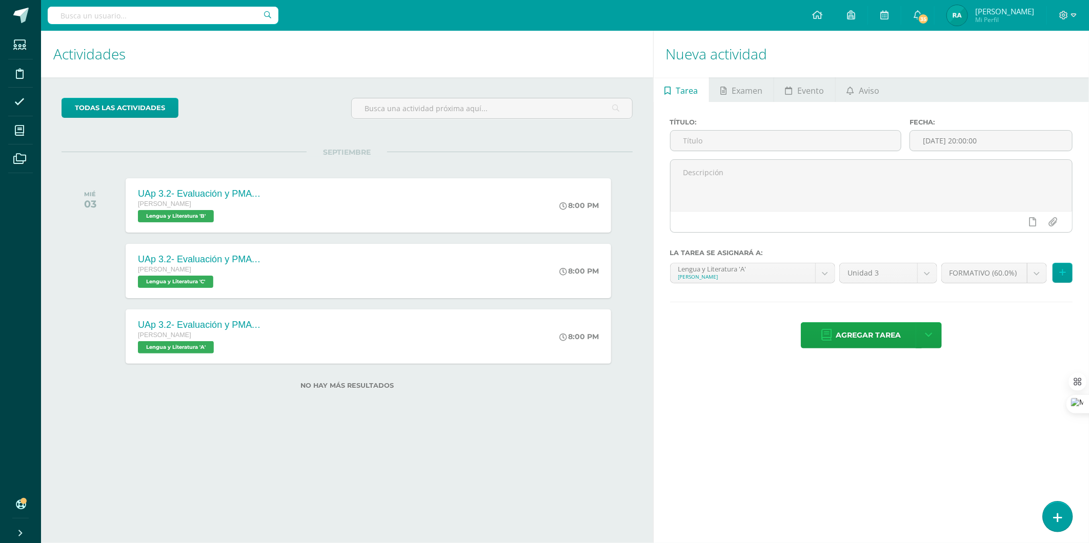
click at [1059, 515] on icon at bounding box center [1057, 518] width 9 height 12
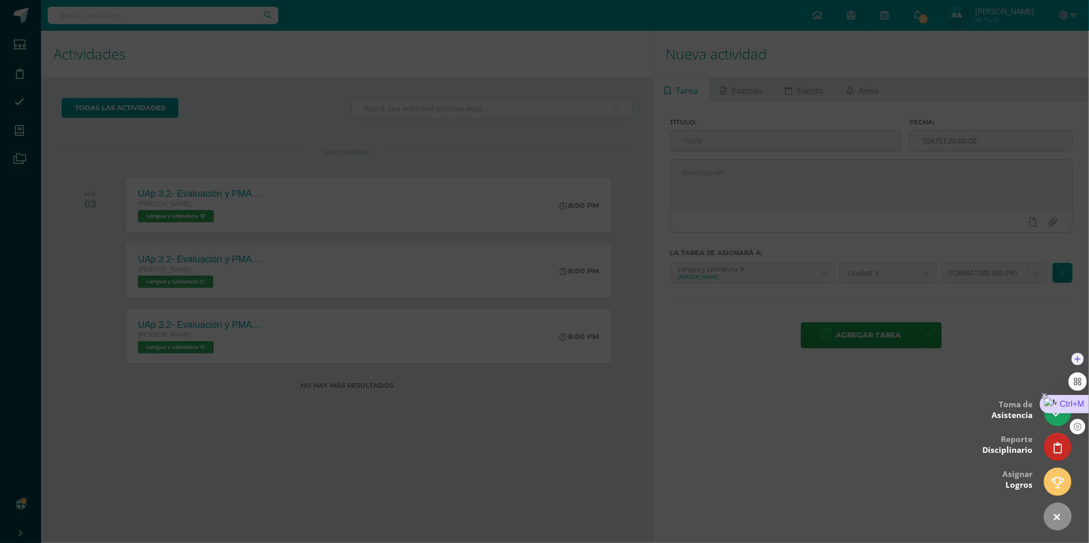
click at [1066, 408] on div "Ctrl+M" at bounding box center [1063, 404] width 49 height 18
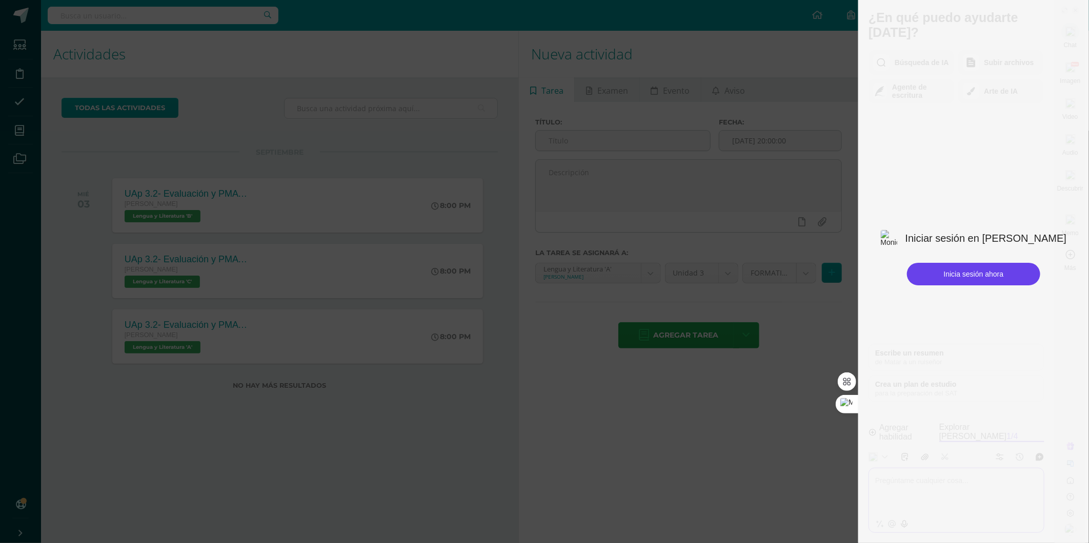
click at [741, 229] on div at bounding box center [544, 271] width 1089 height 543
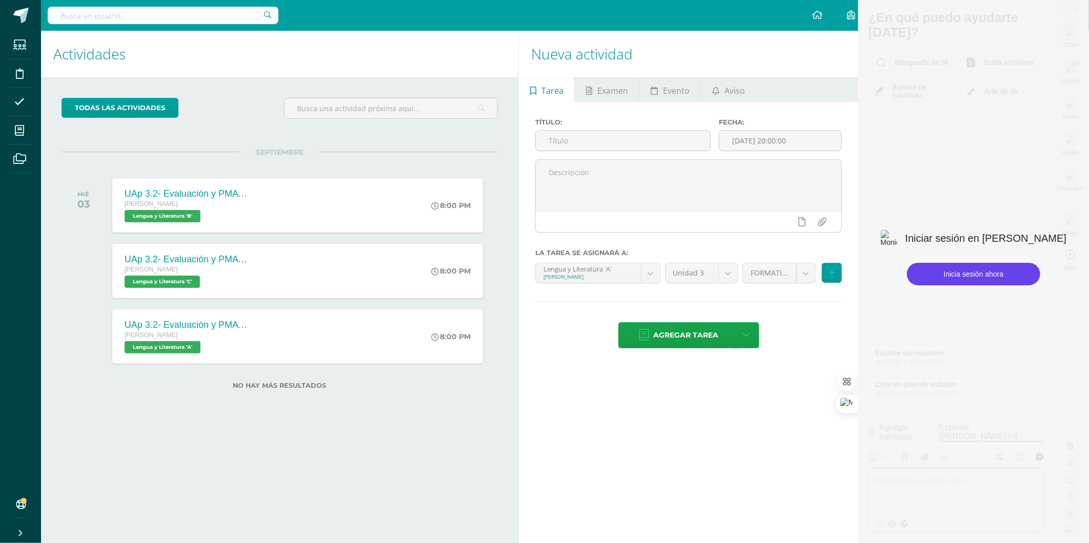
click at [787, 490] on div "Nueva actividad Tarea Examen Evento Aviso Título: Fecha: 2025-08-11 20:00:00 La…" at bounding box center [690, 287] width 344 height 512
click at [1020, 449] on div at bounding box center [973, 271] width 231 height 543
drag, startPoint x: 1051, startPoint y: 510, endPoint x: 1088, endPoint y: 196, distance: 315.9
click at [1060, 471] on div at bounding box center [973, 271] width 231 height 543
click at [858, 171] on html "Estudiantes Disciplina Asistencia Mis cursos Archivos Soporte Centro de ayuda Ú…" at bounding box center [429, 271] width 858 height 543
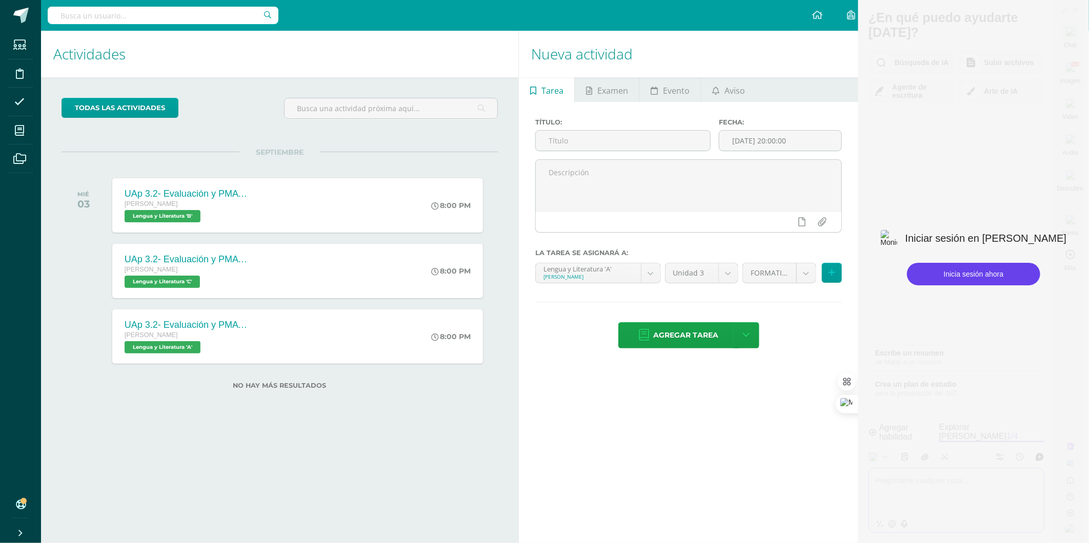
drag, startPoint x: 882, startPoint y: 17, endPoint x: 979, endPoint y: 7, distance: 98.0
click at [883, 17] on div at bounding box center [973, 271] width 231 height 543
click at [1058, 8] on div at bounding box center [973, 271] width 231 height 543
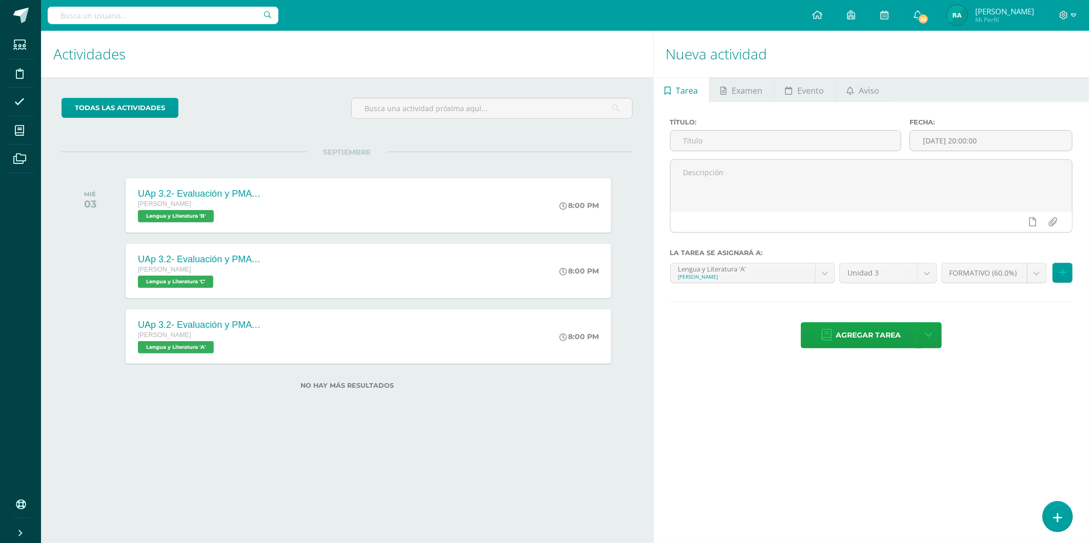
click at [1062, 523] on link at bounding box center [1056, 517] width 29 height 30
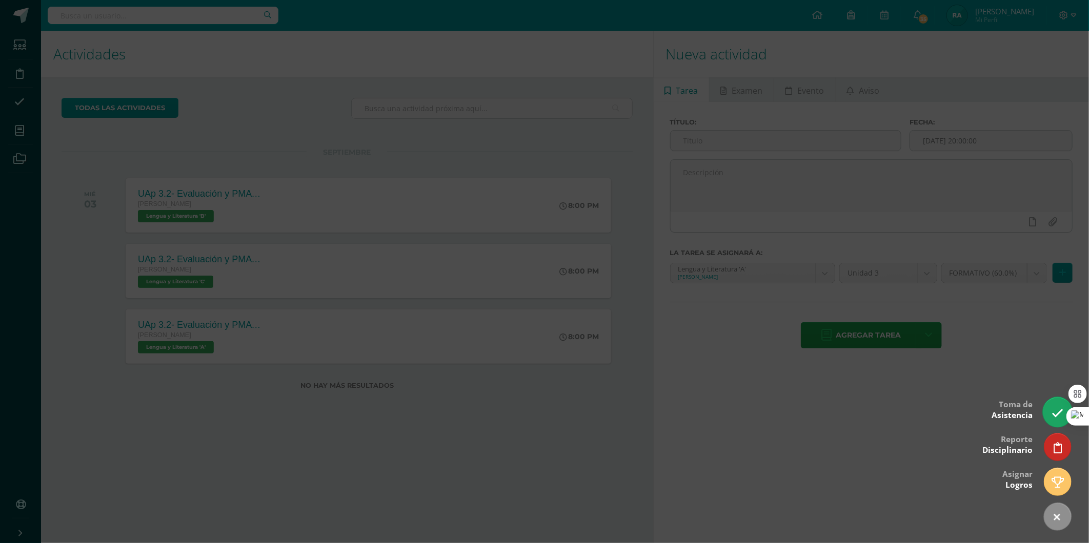
click at [1053, 407] on icon at bounding box center [1057, 413] width 12 height 12
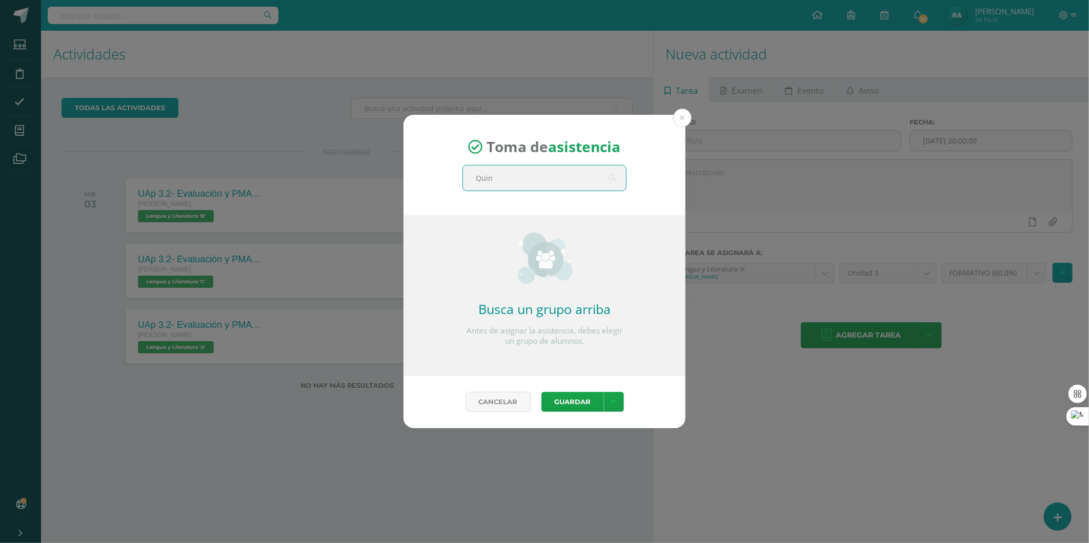
click at [501, 180] on input "Quin" at bounding box center [544, 178] width 163 height 25
type input "Quinto"
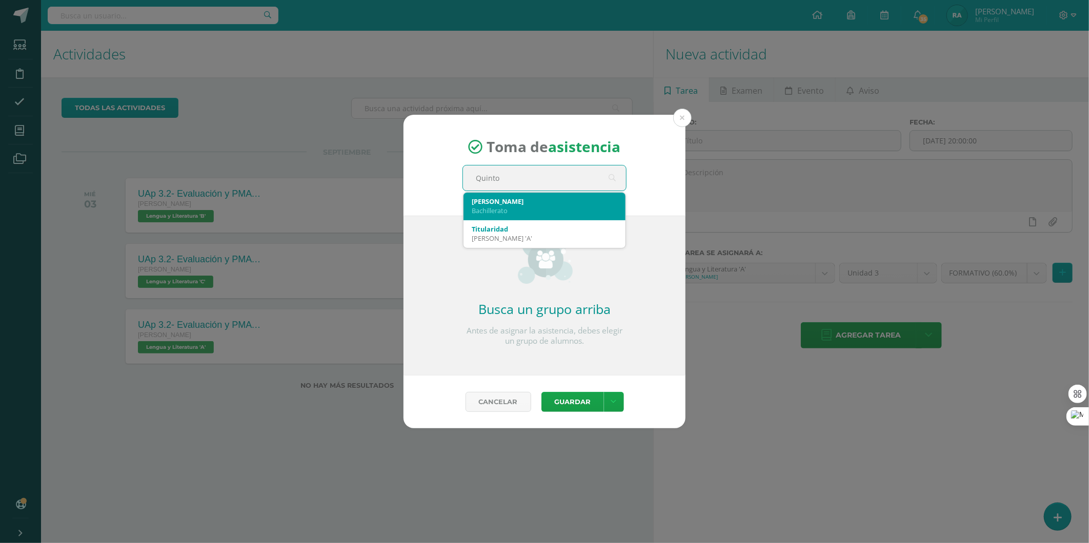
click at [559, 206] on div "Bachillerato" at bounding box center [544, 210] width 146 height 9
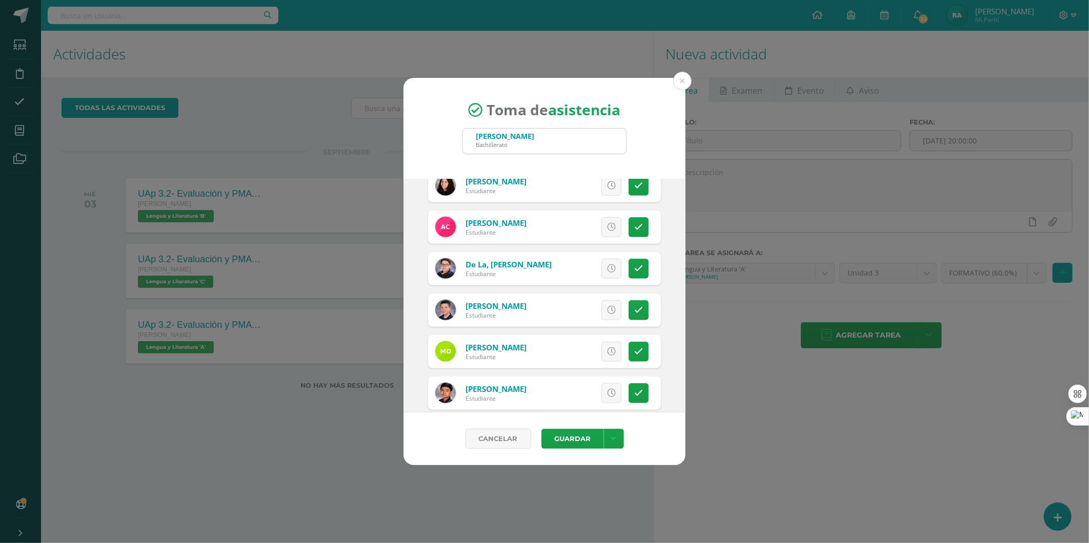
scroll to position [569, 0]
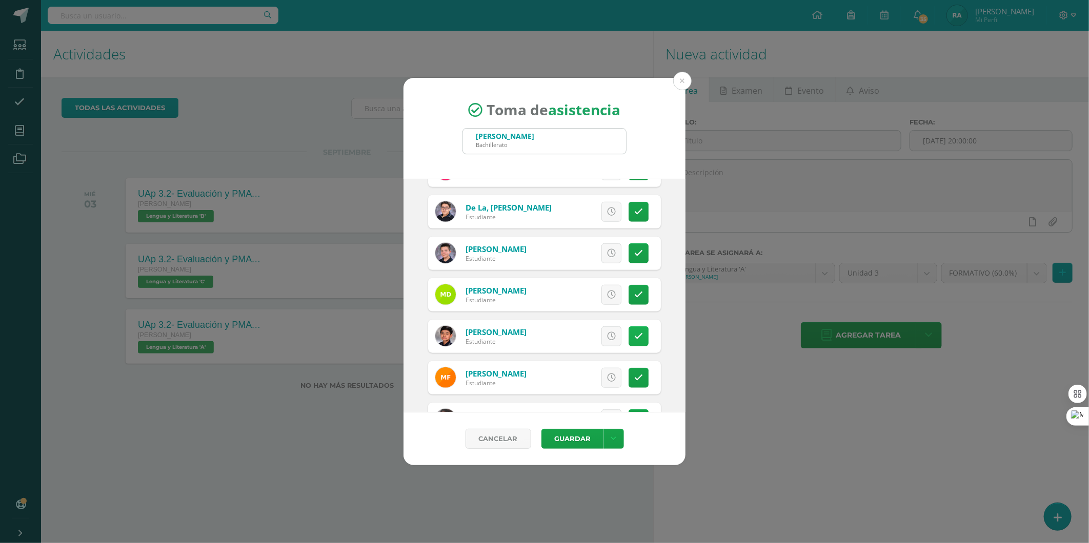
click at [628, 329] on link at bounding box center [638, 336] width 20 height 20
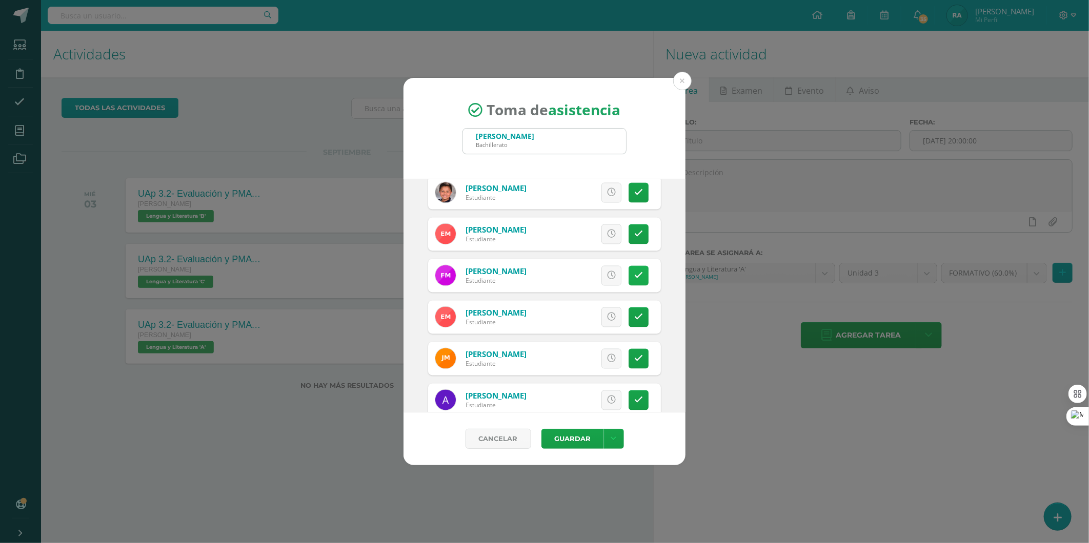
click at [631, 266] on link at bounding box center [638, 276] width 20 height 20
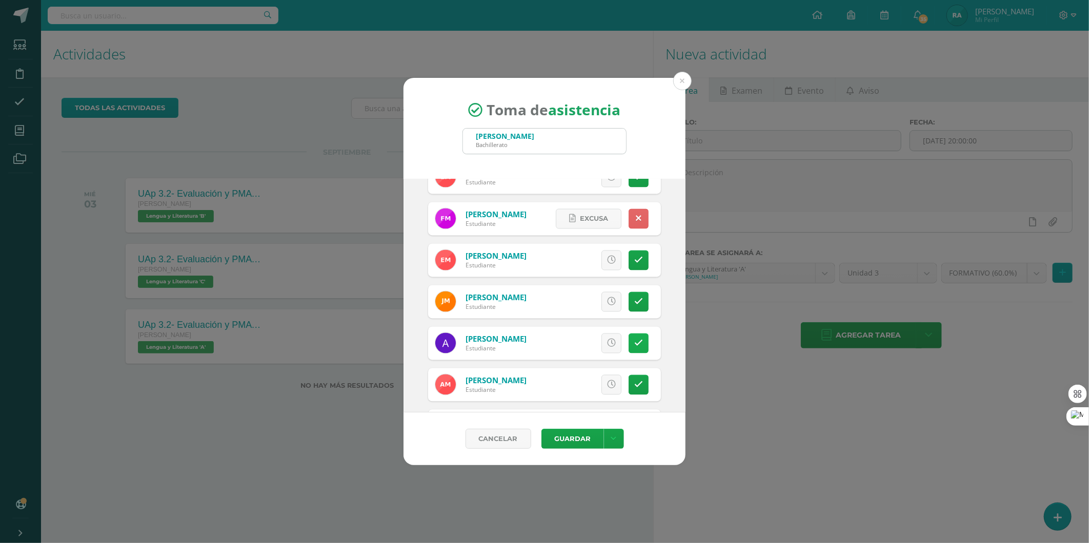
scroll to position [1366, 0]
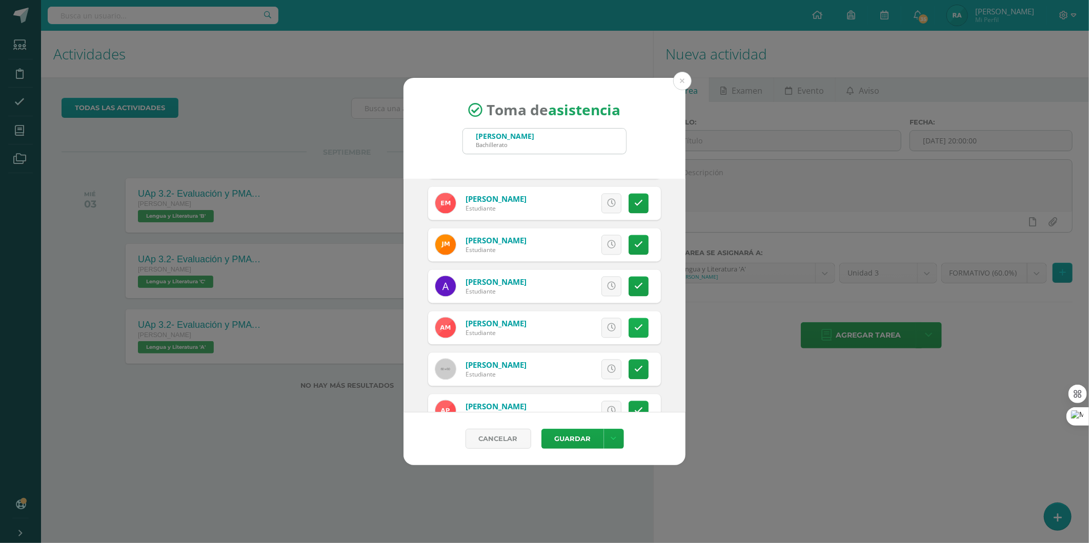
click at [628, 334] on link at bounding box center [638, 328] width 20 height 20
click at [580, 329] on span "Excusa" at bounding box center [594, 328] width 28 height 19
click at [567, 255] on textarea at bounding box center [553, 248] width 127 height 51
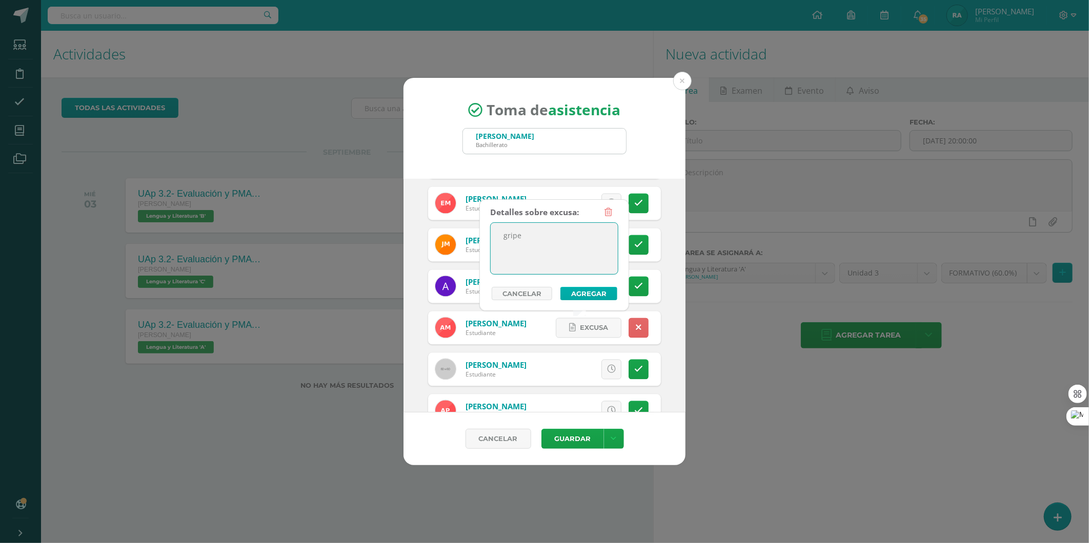
type textarea "gripe"
click at [571, 293] on button "Agregar" at bounding box center [588, 293] width 57 height 13
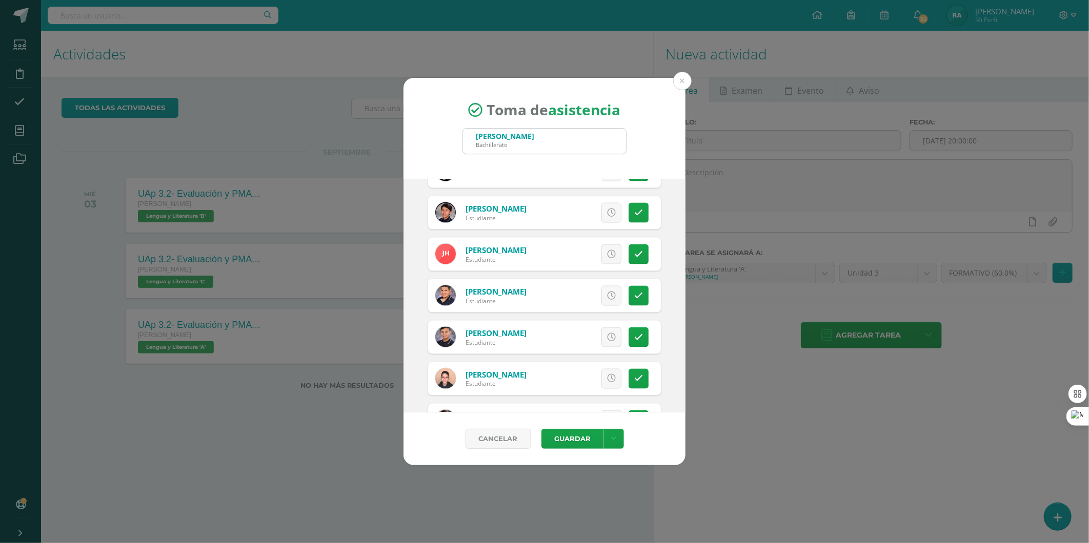
scroll to position [968, 0]
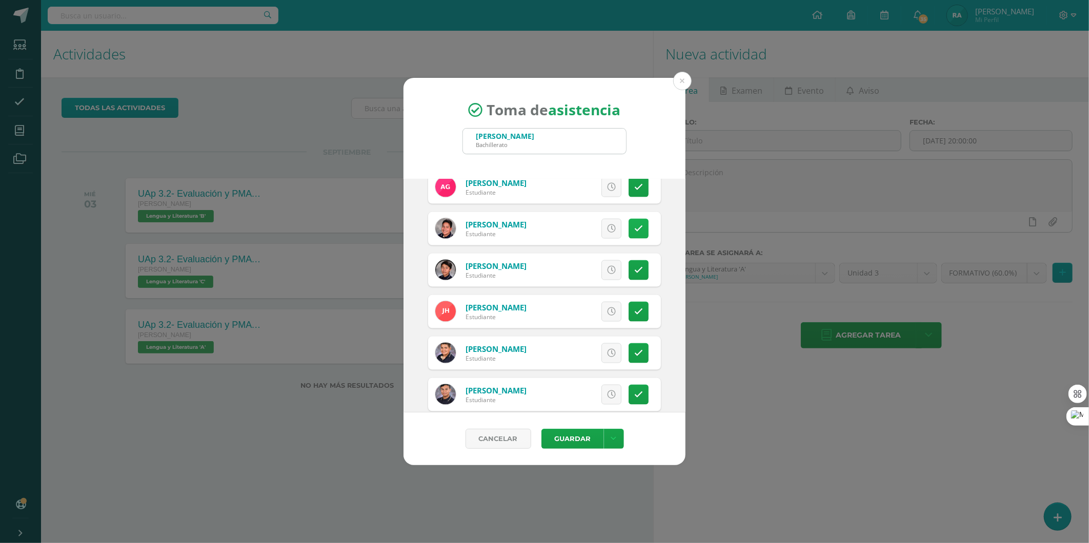
click at [633, 219] on link at bounding box center [638, 229] width 20 height 20
click at [598, 236] on span "Excusa" at bounding box center [594, 228] width 28 height 19
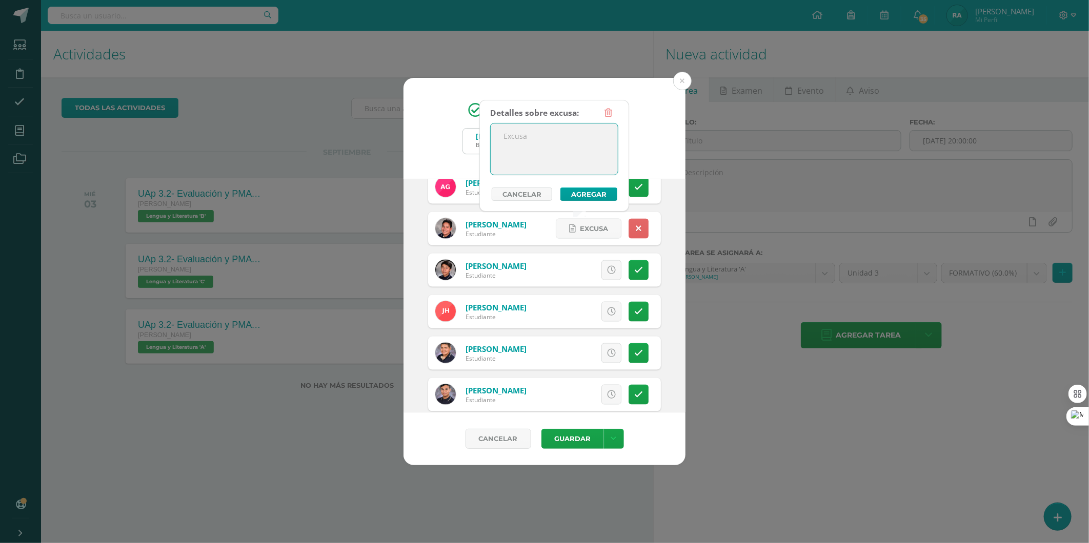
click at [546, 142] on textarea at bounding box center [553, 149] width 127 height 51
type textarea "trafico"
click at [578, 192] on button "Agregar" at bounding box center [588, 194] width 57 height 13
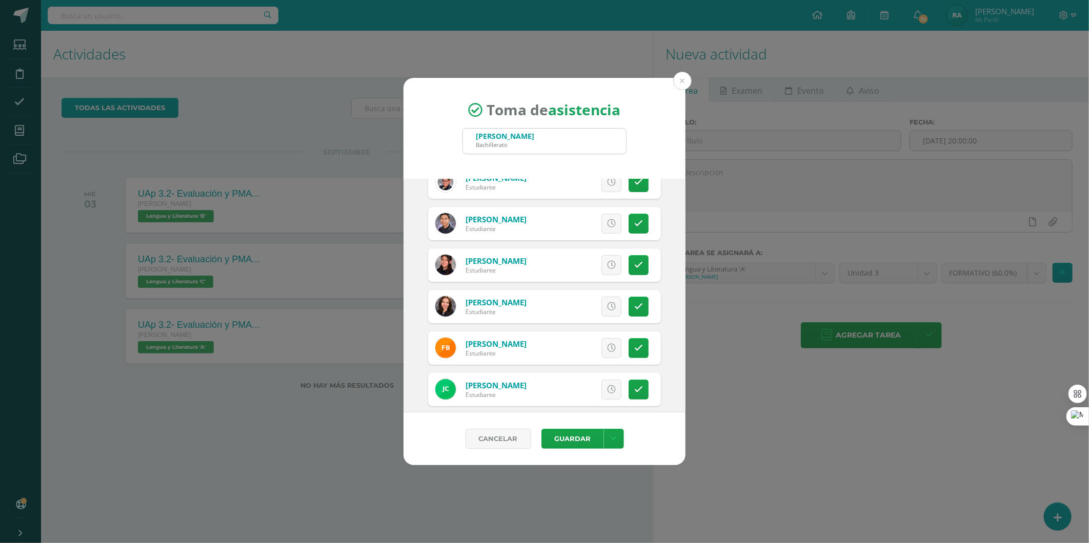
scroll to position [171, 0]
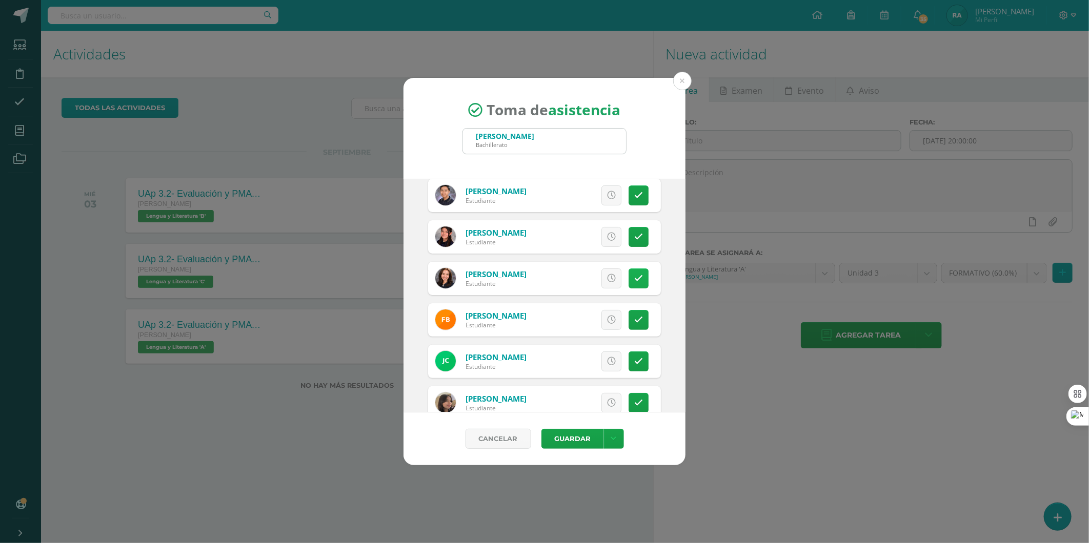
click at [634, 278] on icon at bounding box center [638, 278] width 9 height 9
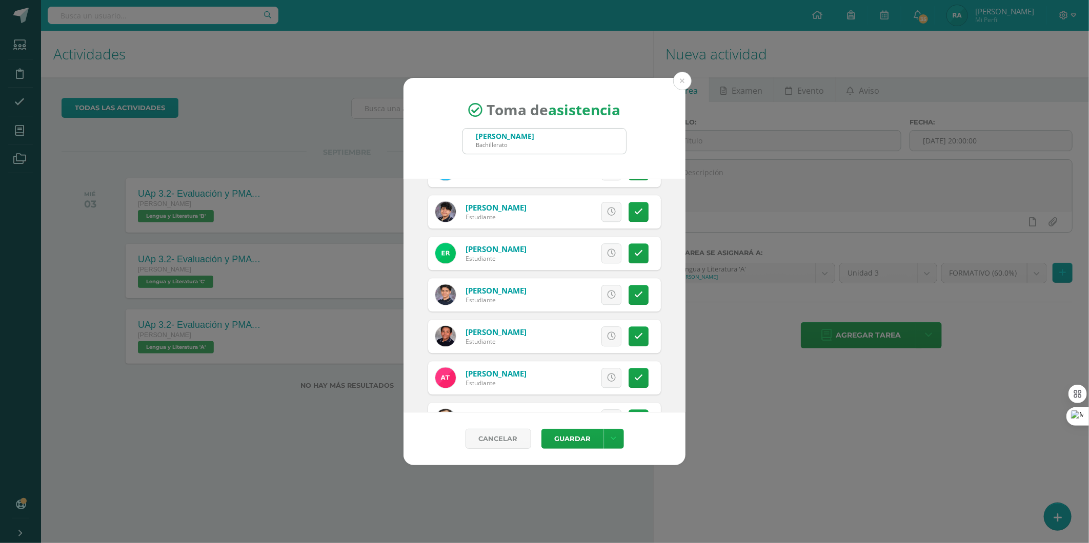
scroll to position [1560, 0]
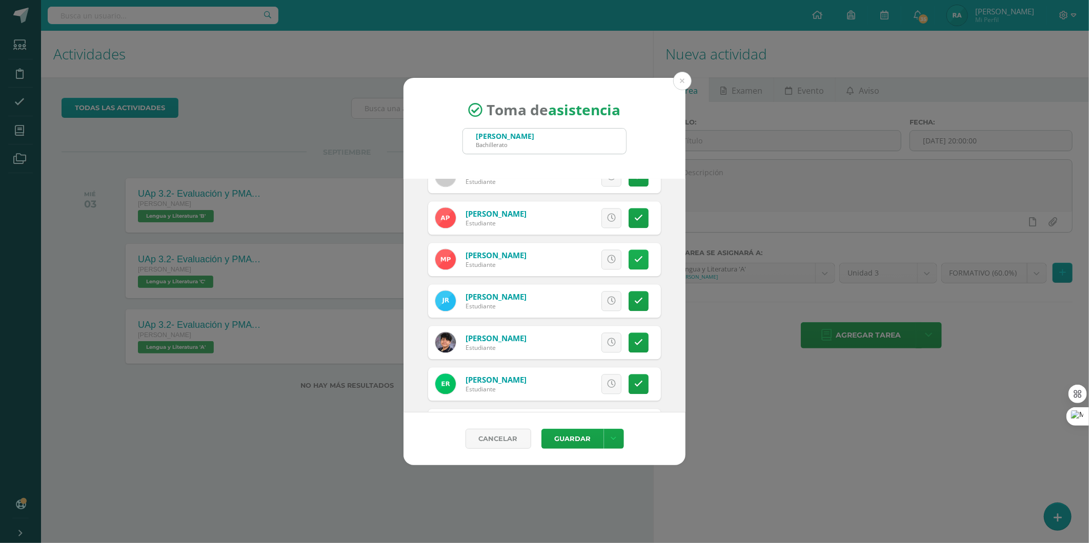
click at [634, 255] on icon at bounding box center [638, 259] width 9 height 9
click at [564, 441] on button "Guardar" at bounding box center [572, 439] width 63 height 20
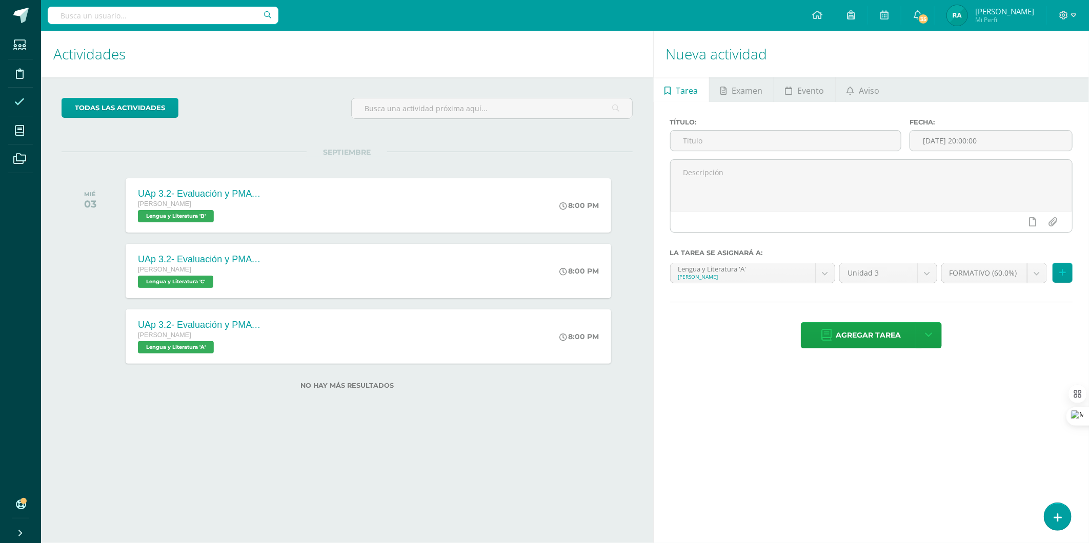
click at [19, 97] on icon at bounding box center [19, 102] width 10 height 10
click at [16, 101] on icon at bounding box center [19, 102] width 10 height 10
click at [18, 102] on icon at bounding box center [19, 102] width 10 height 10
click at [15, 105] on icon at bounding box center [19, 102] width 10 height 10
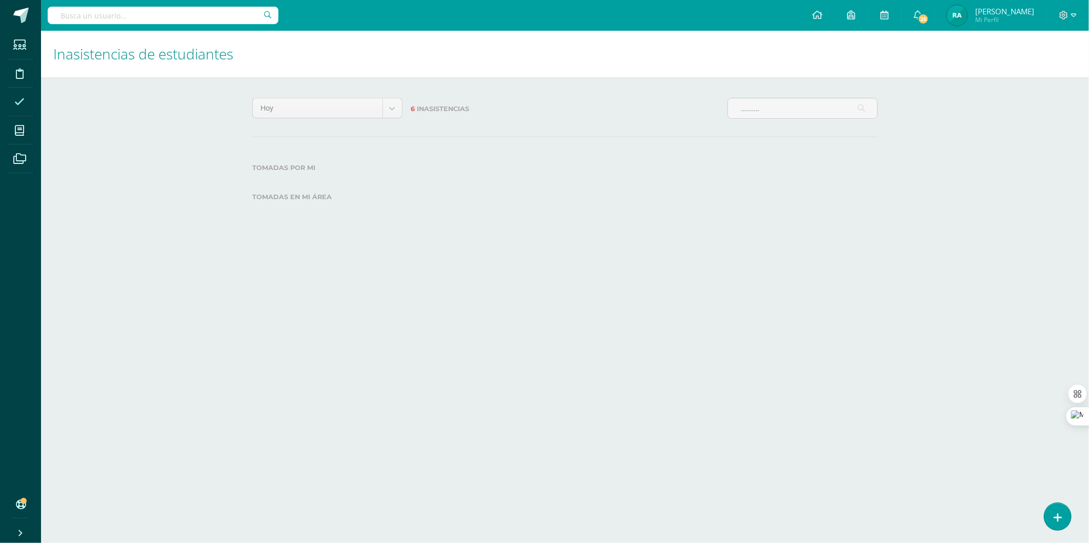
type input "........."
